Goal: Task Accomplishment & Management: Use online tool/utility

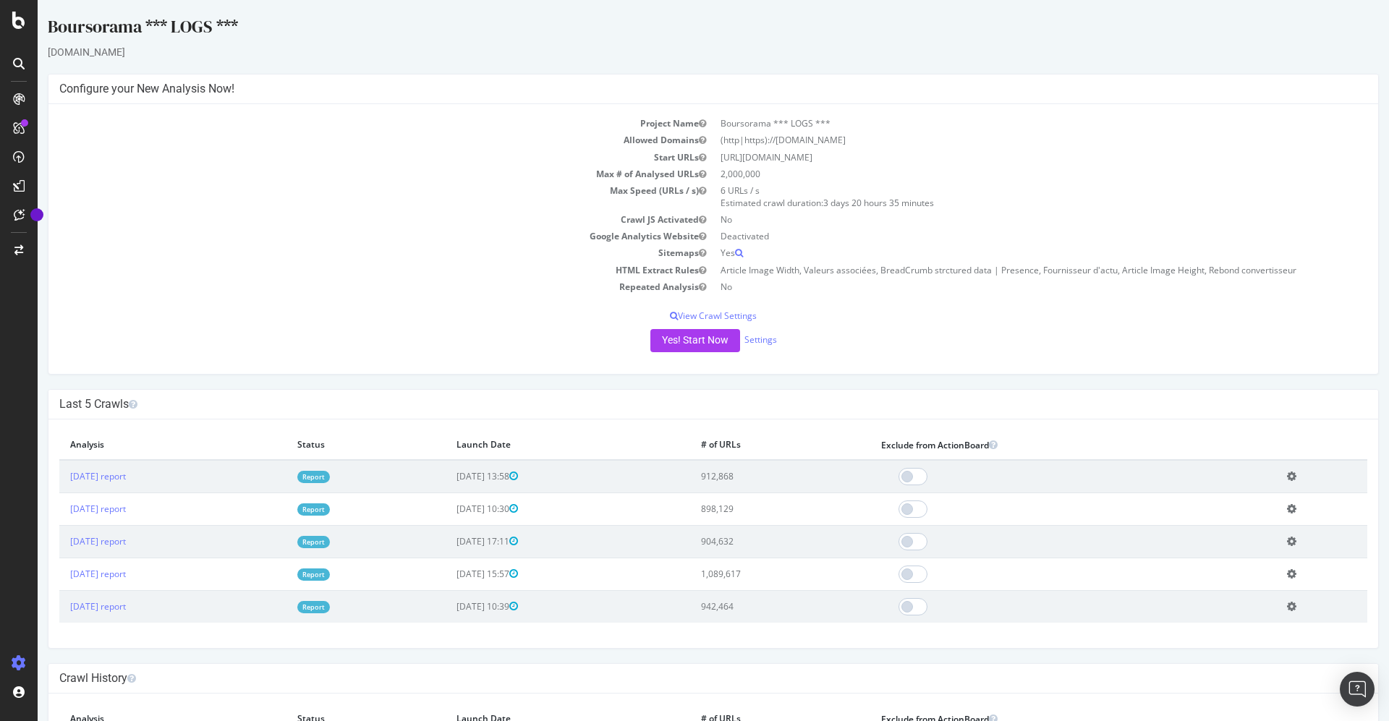
click at [13, 61] on icon at bounding box center [19, 64] width 12 height 12
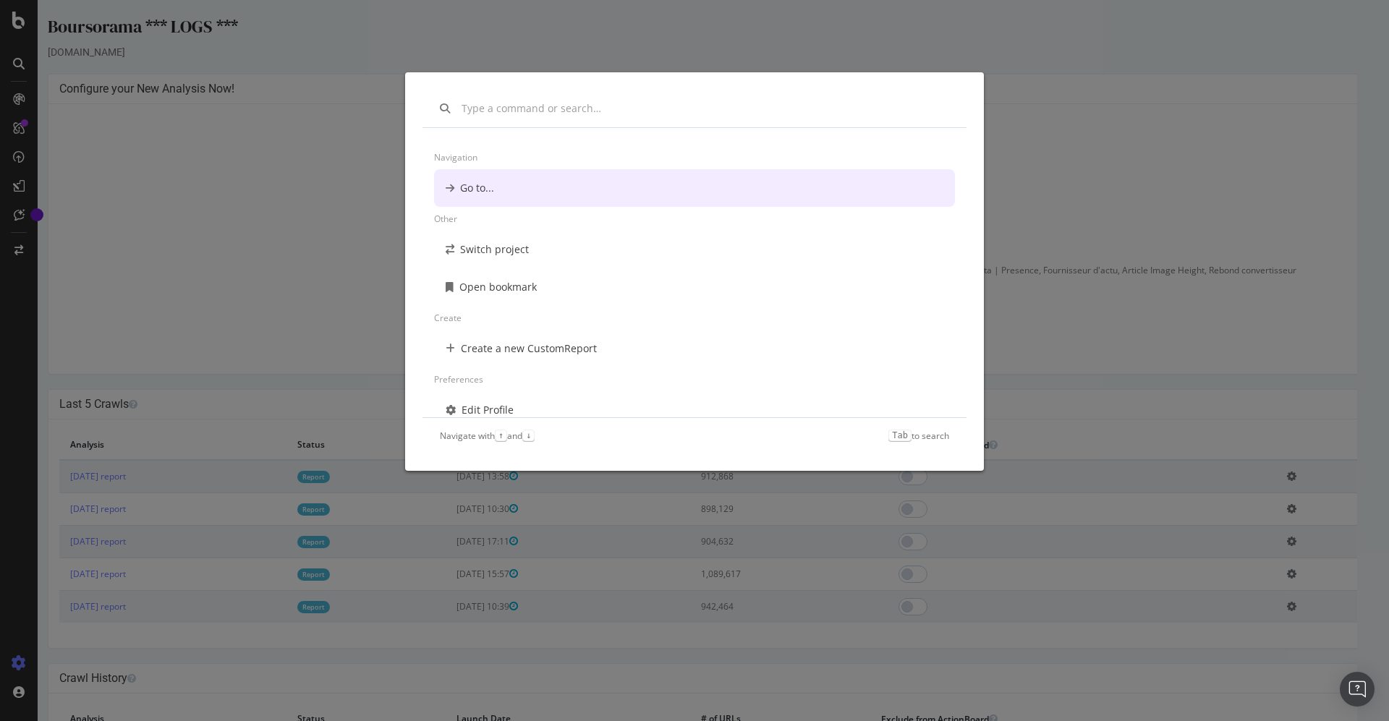
click at [17, 19] on div "Navigation Go to... Other Switch project Open bookmark Create Create a new Cust…" at bounding box center [694, 360] width 1389 height 721
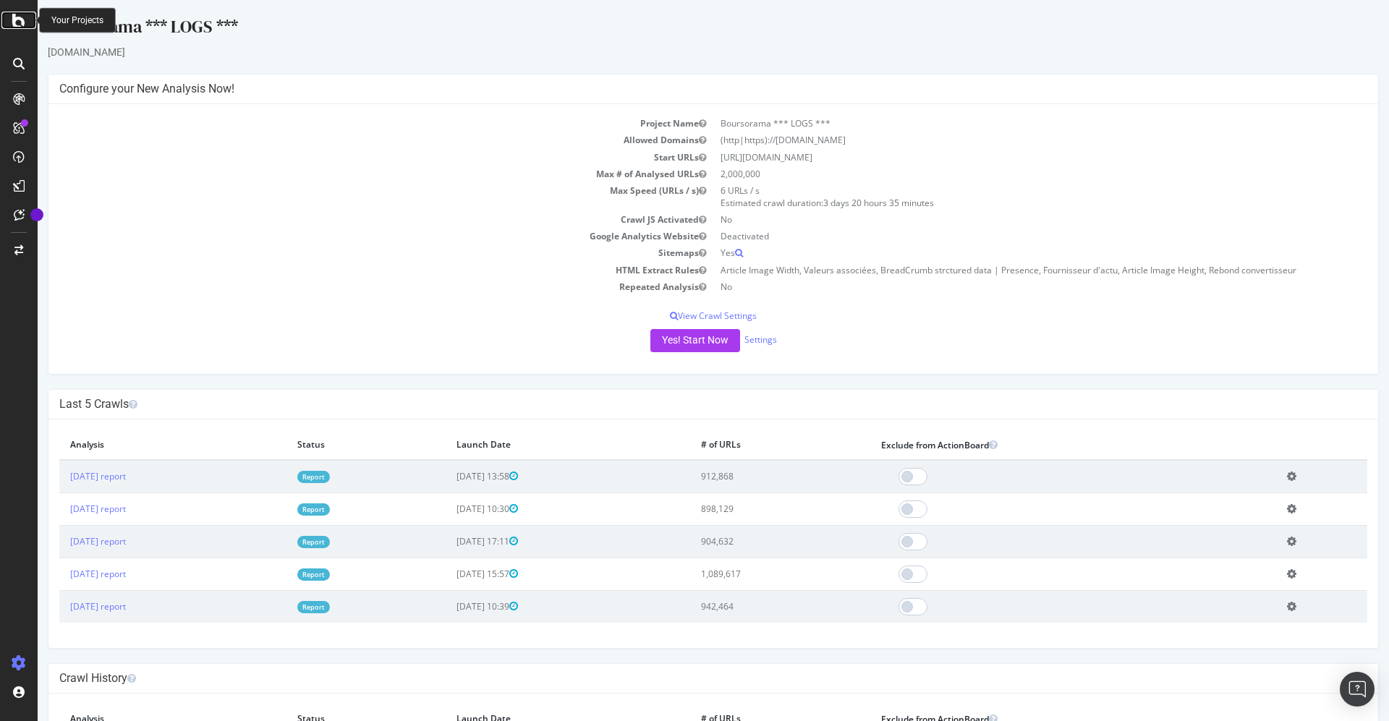
click at [17, 19] on icon at bounding box center [18, 20] width 13 height 17
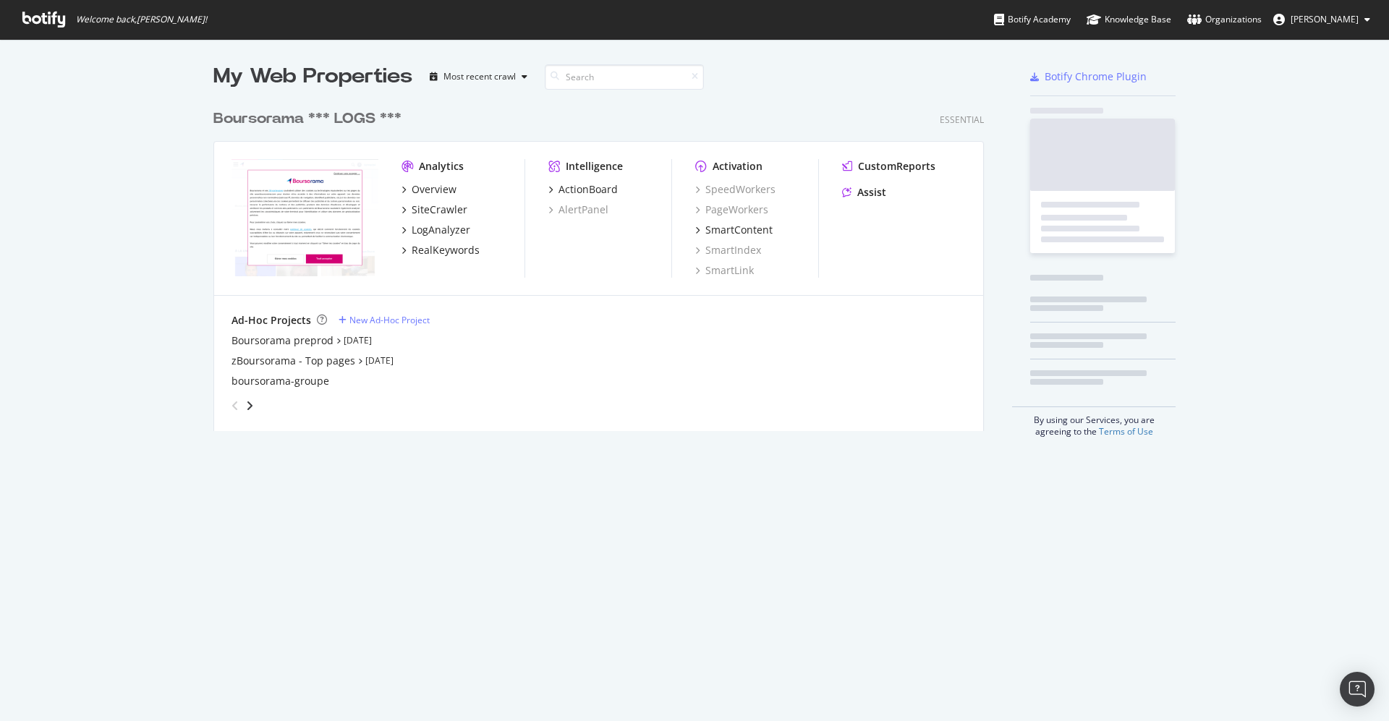
scroll to position [705, 1357]
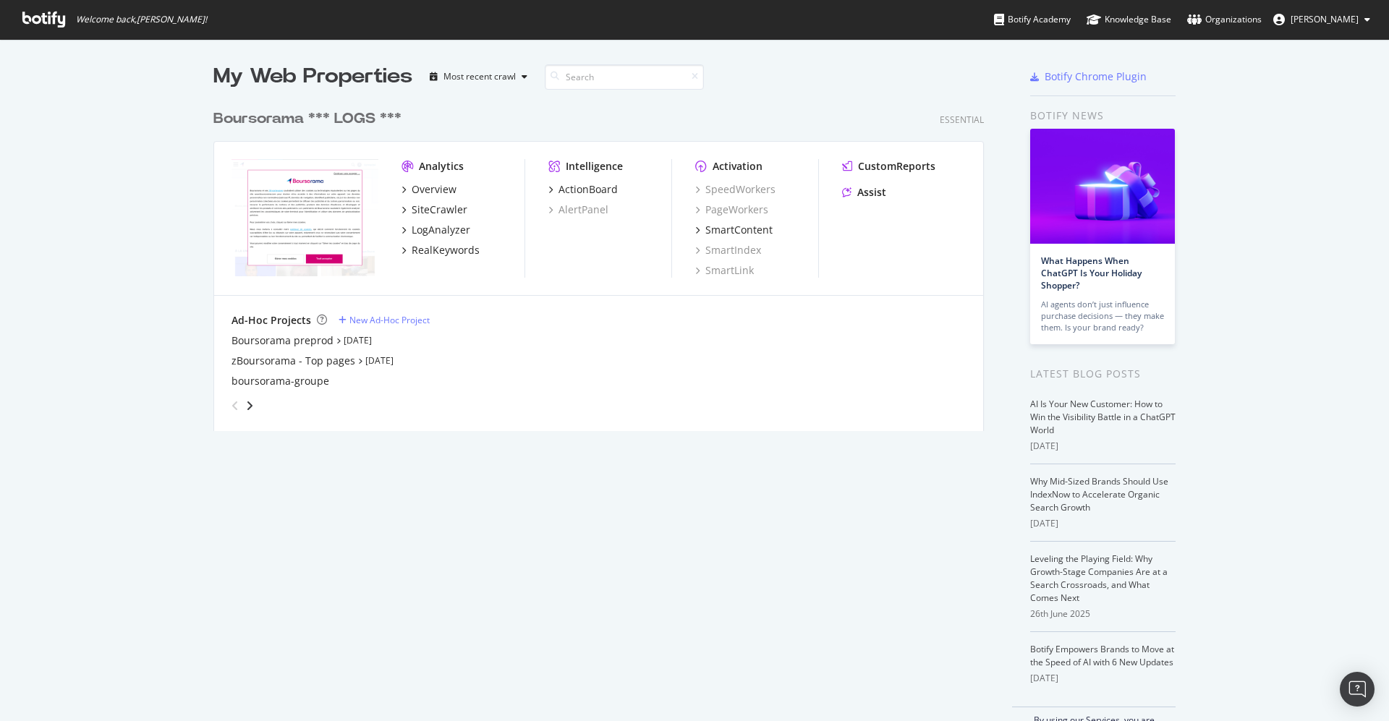
click at [17, 19] on span "Welcome back, [PERSON_NAME] !" at bounding box center [115, 19] width 208 height 39
click at [24, 15] on icon at bounding box center [43, 20] width 43 height 16
click at [247, 118] on div "Boursorama *** LOGS ***" at bounding box center [307, 119] width 188 height 21
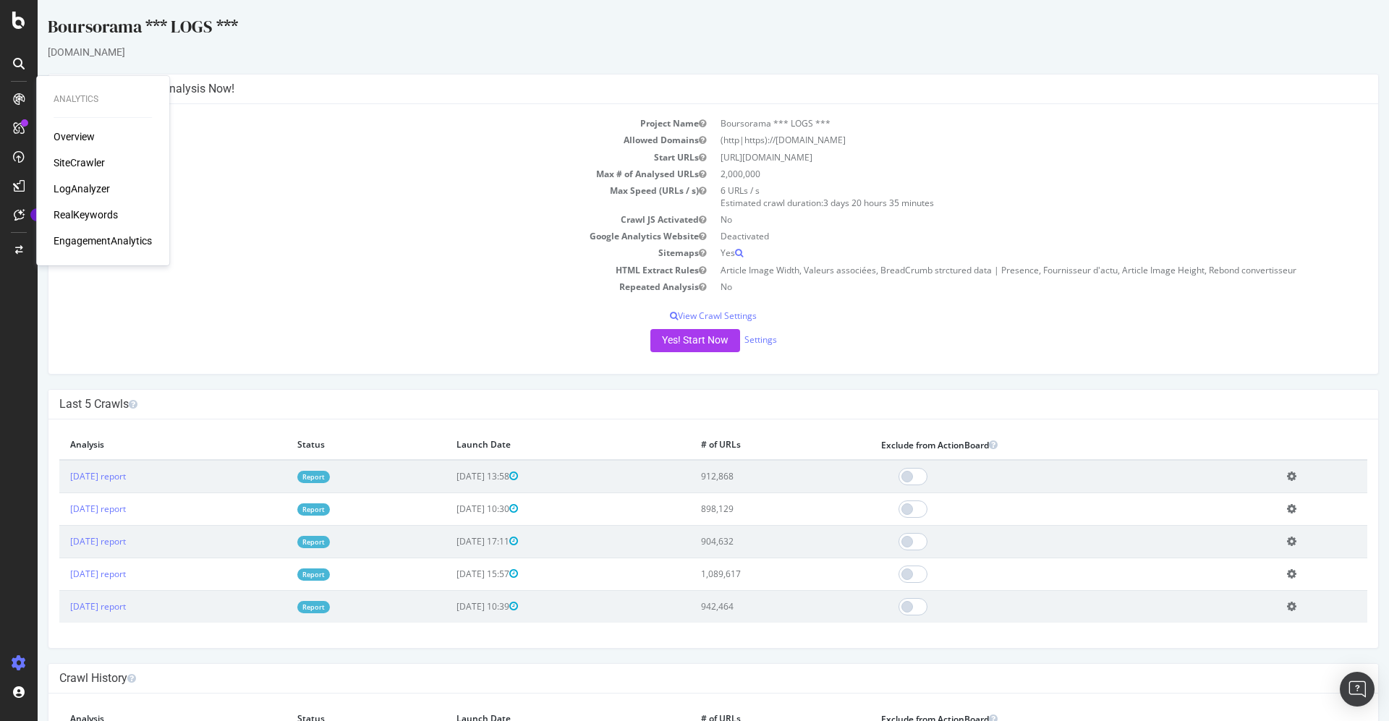
click at [78, 190] on div "LogAnalyzer" at bounding box center [82, 189] width 56 height 14
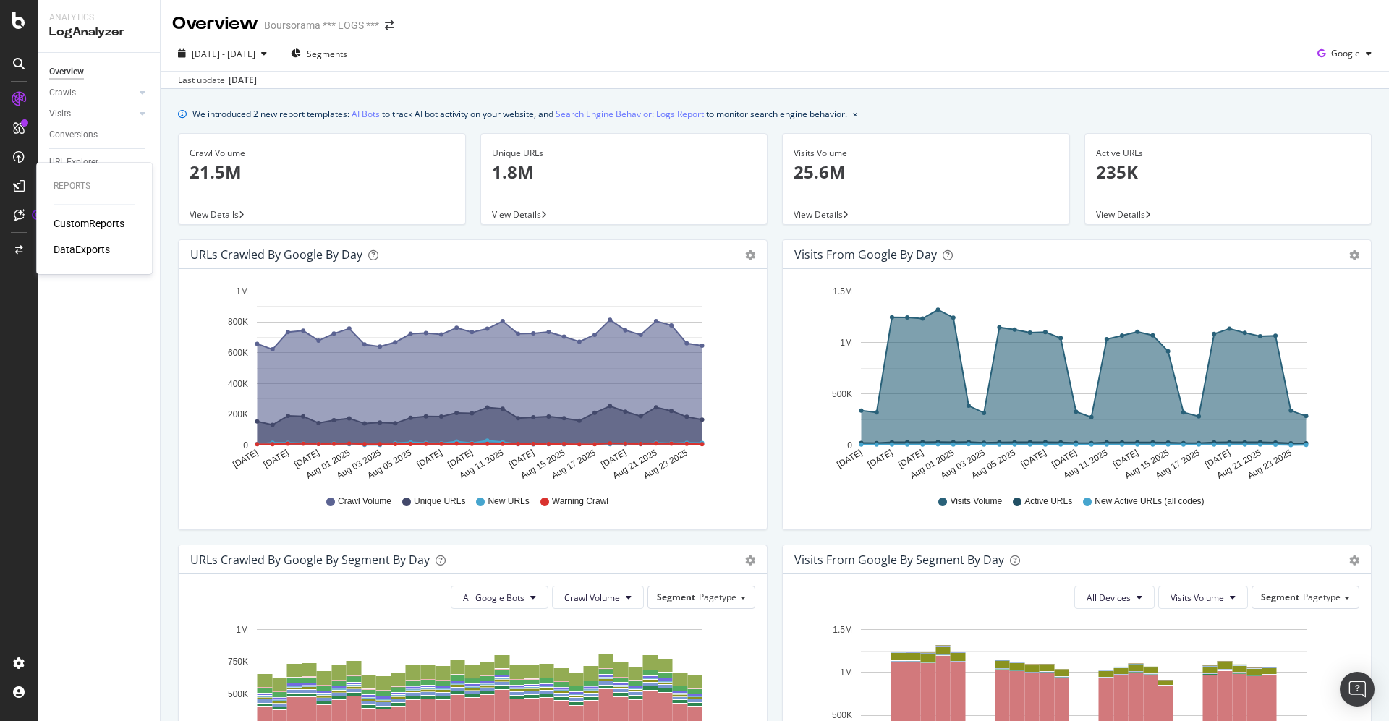
click at [68, 218] on div "CustomReports" at bounding box center [89, 223] width 71 height 14
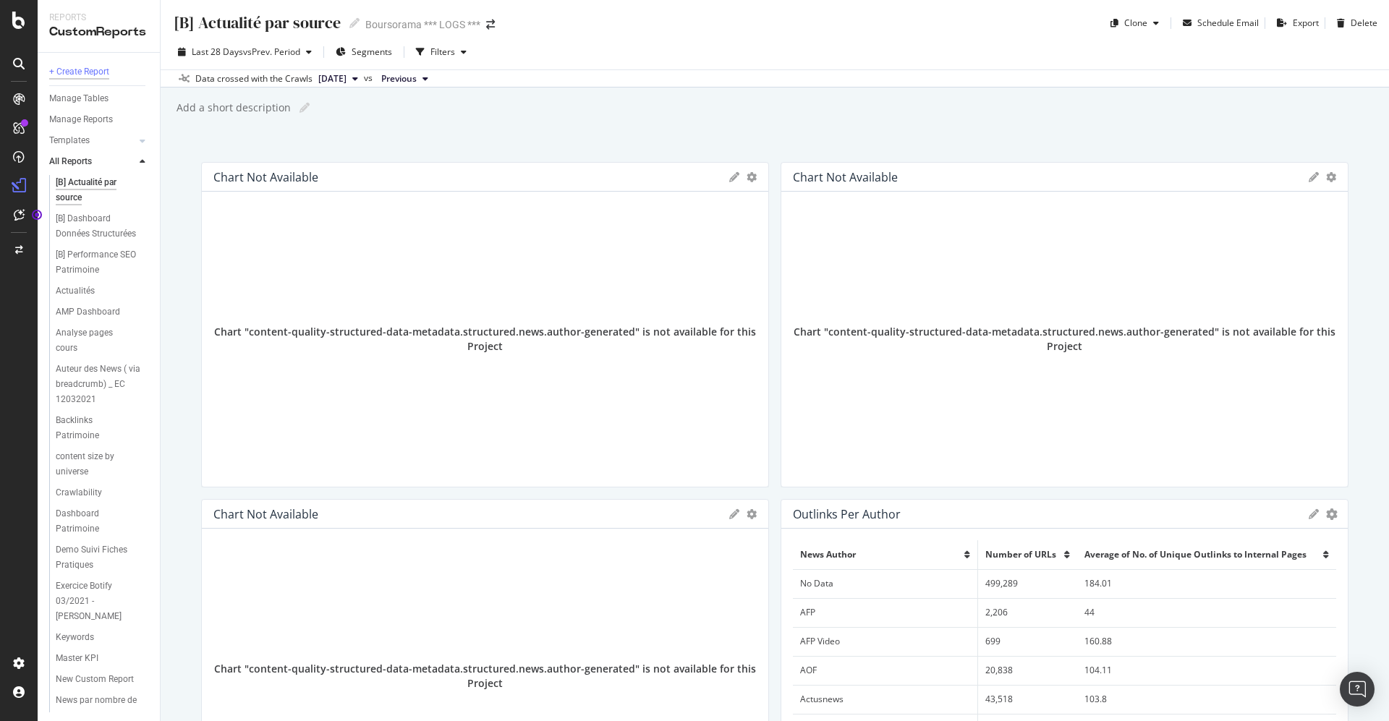
click at [79, 65] on div "+ Create Report" at bounding box center [79, 71] width 60 height 15
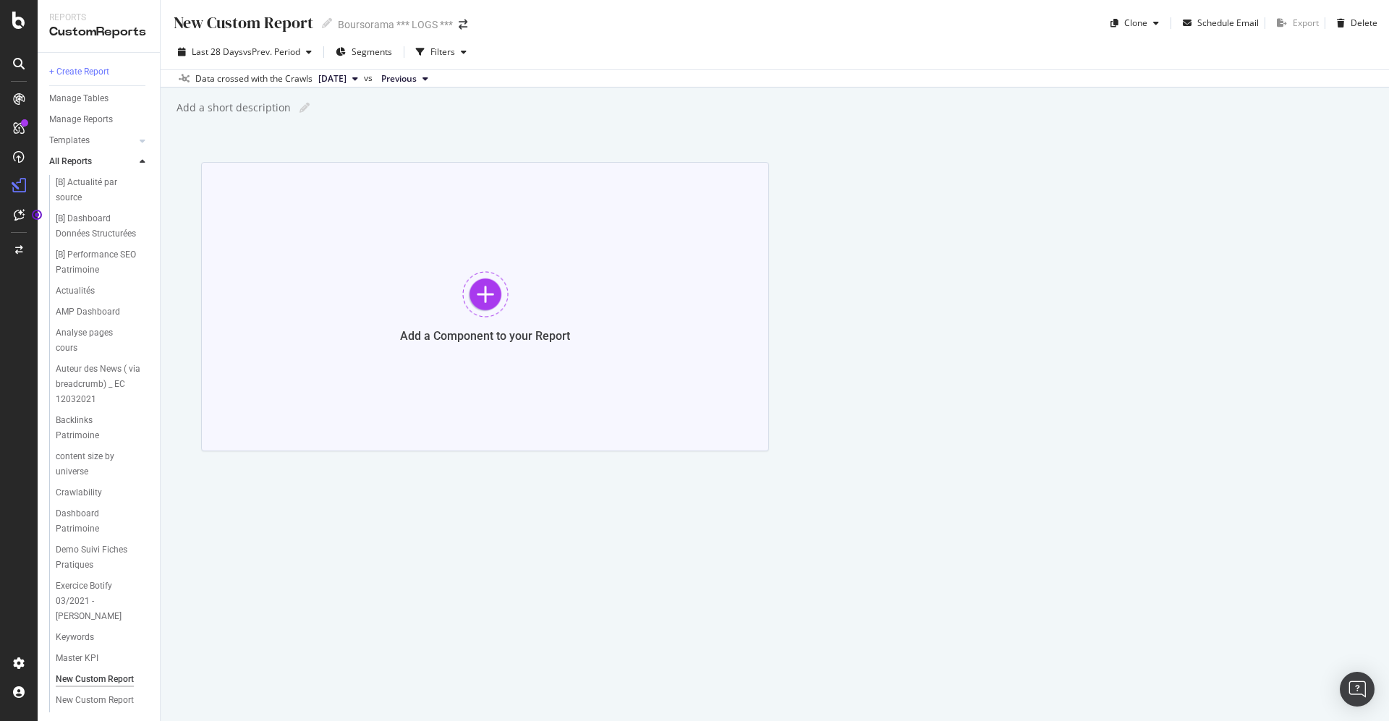
click at [490, 281] on div at bounding box center [485, 294] width 46 height 46
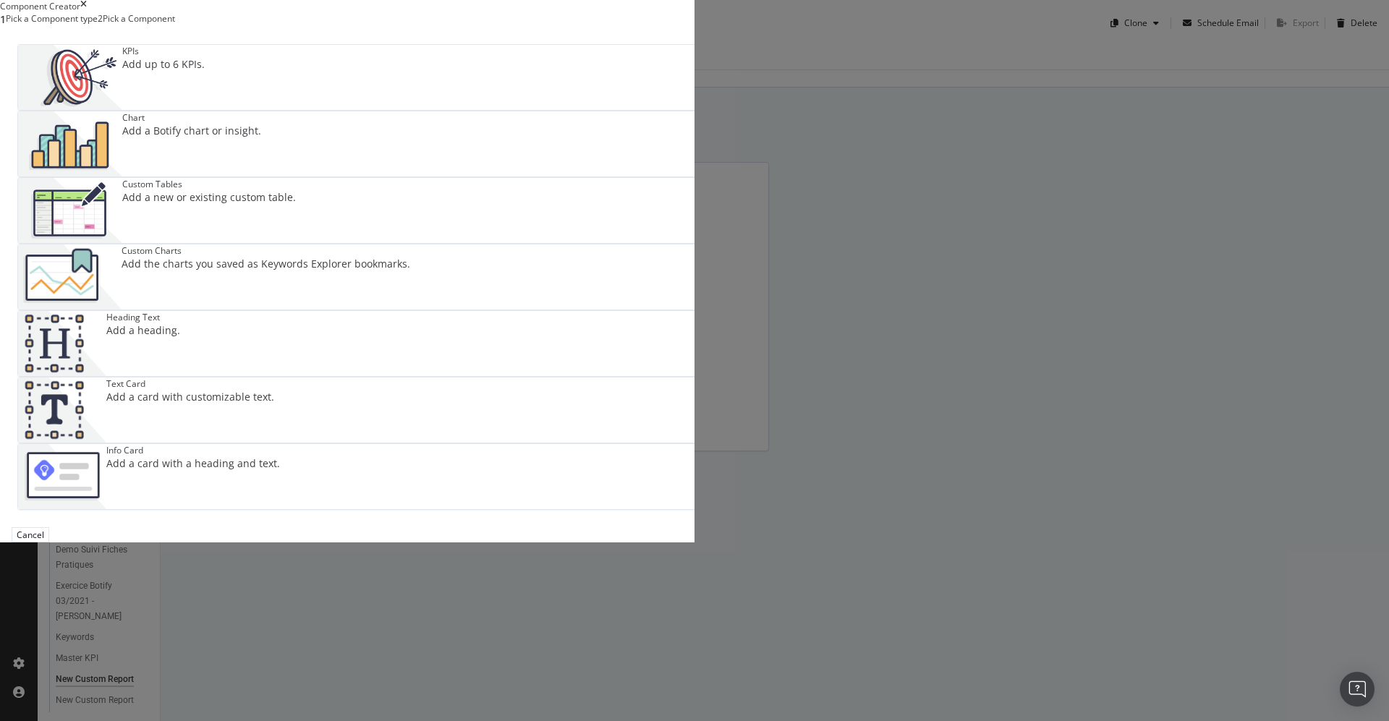
click at [296, 190] on div "Custom Tables" at bounding box center [209, 184] width 174 height 12
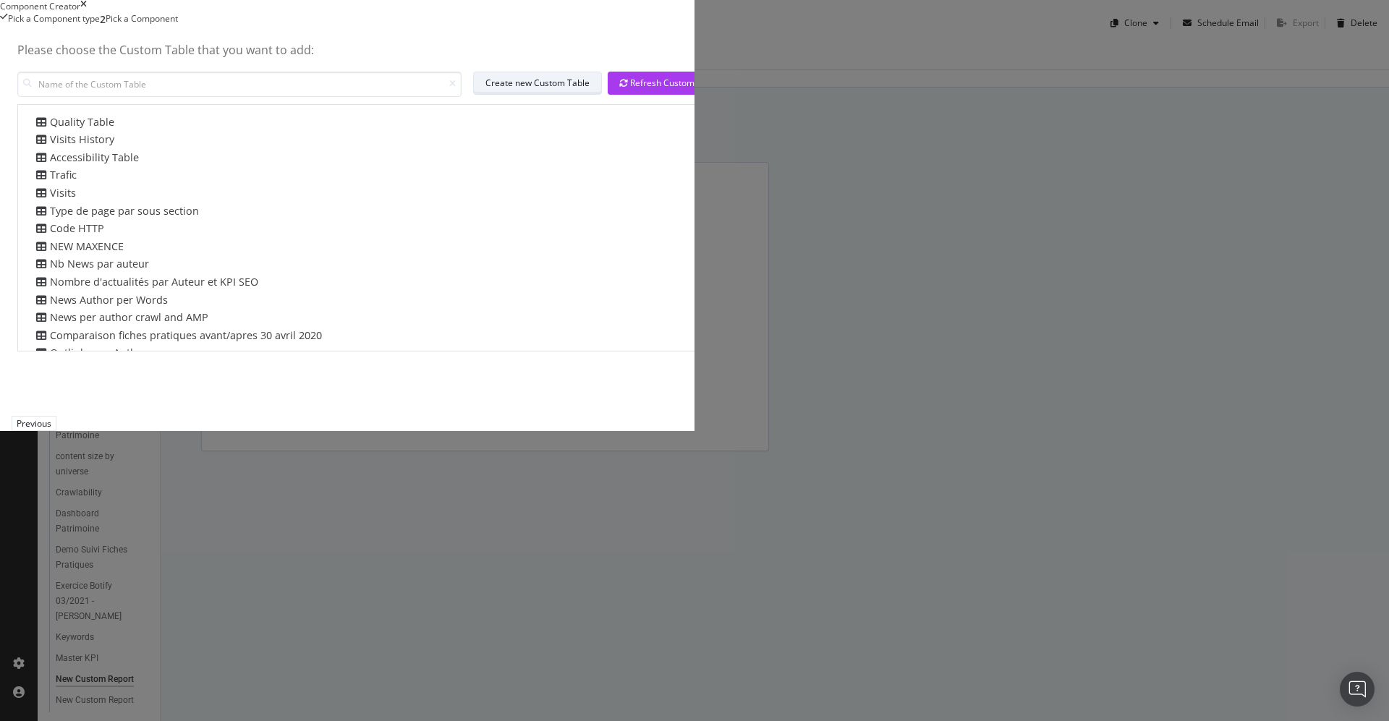
click at [590, 89] on div "Create new Custom Table" at bounding box center [537, 83] width 104 height 12
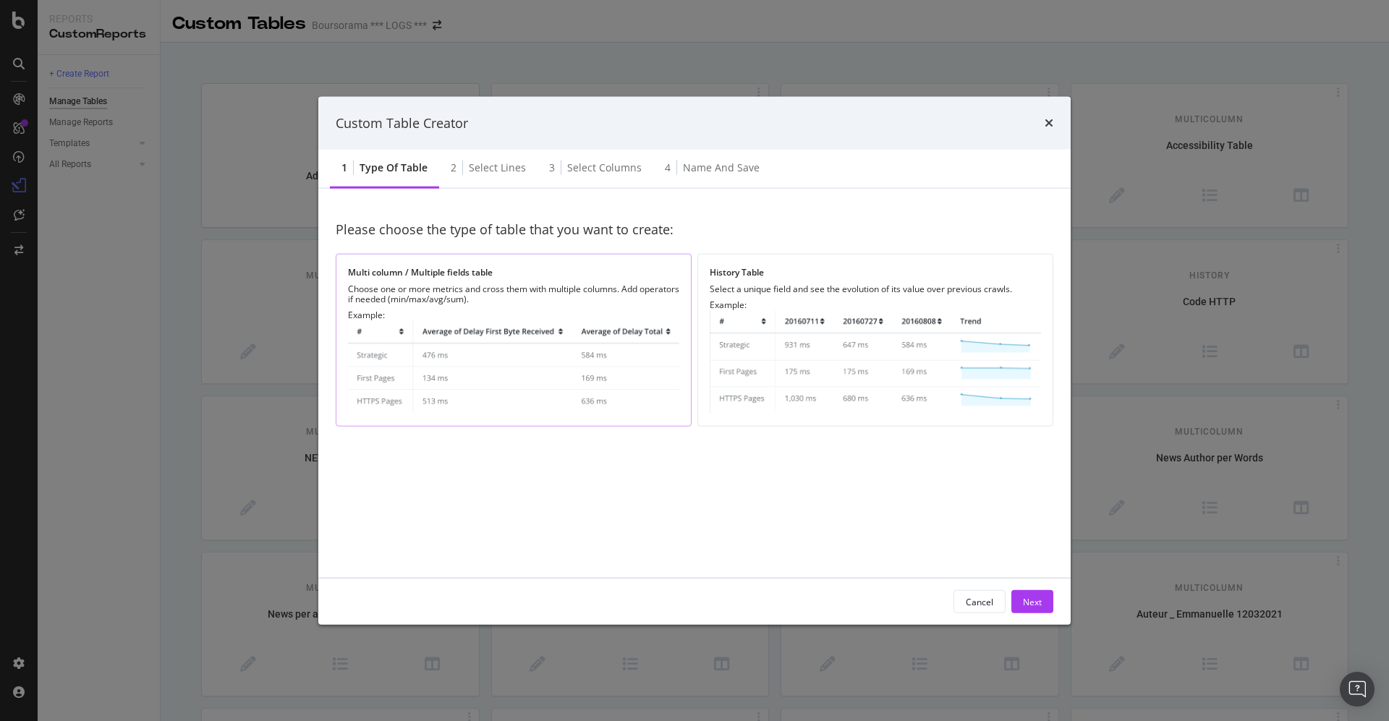
click at [415, 276] on div "Multi column / Multiple fields table" at bounding box center [513, 272] width 331 height 12
